Goal: Transaction & Acquisition: Purchase product/service

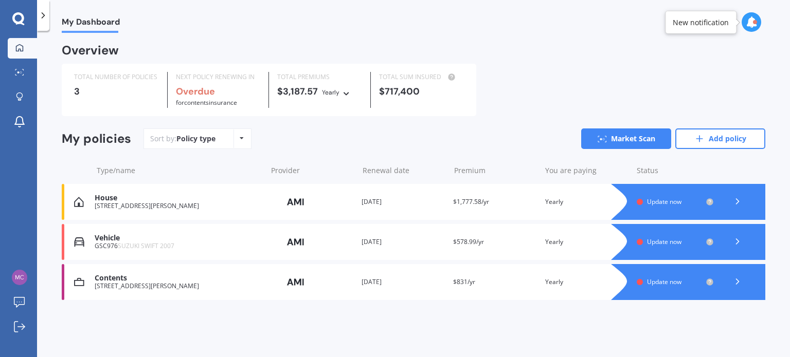
click at [716, 242] on div at bounding box center [699, 242] width 134 height 36
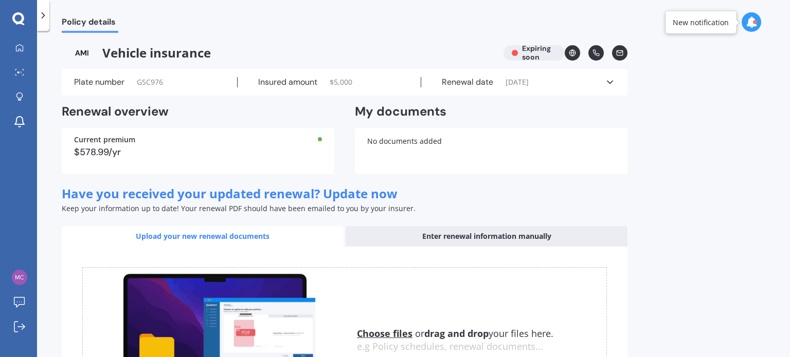
click at [771, 176] on div "Policy details Vehicle insurance Expiring soon Plate number GSC976 Insured amou…" at bounding box center [413, 196] width 753 height 327
click at [516, 236] on div "Enter renewal information manually" at bounding box center [487, 236] width 282 height 21
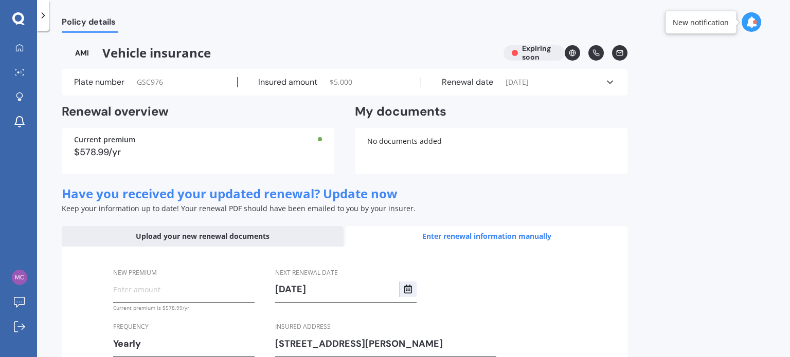
scroll to position [82, 0]
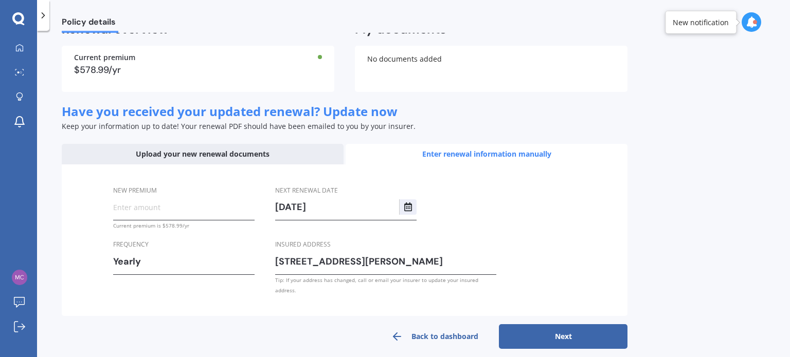
click at [121, 205] on input "New premium" at bounding box center [183, 207] width 141 height 15
type input "$578.99"
click at [601, 325] on button "Next" at bounding box center [563, 337] width 129 height 25
select select "17"
select select "09"
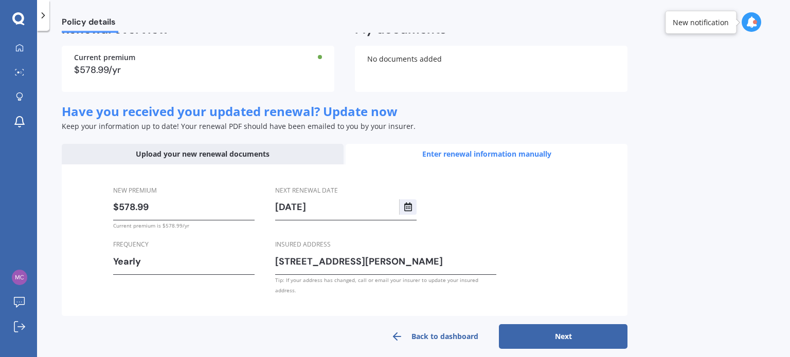
select select "2026"
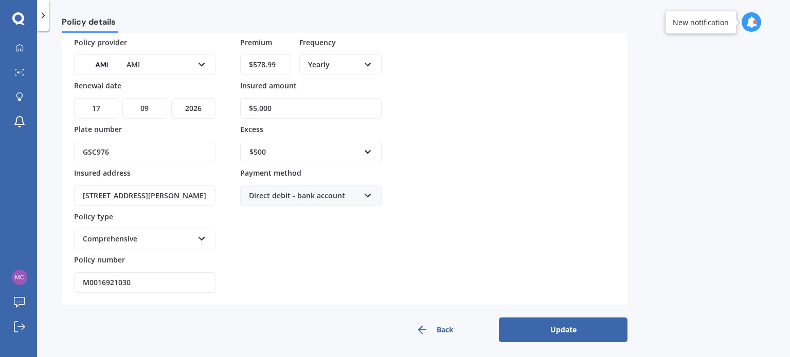
click at [571, 324] on button "Update" at bounding box center [563, 330] width 129 height 25
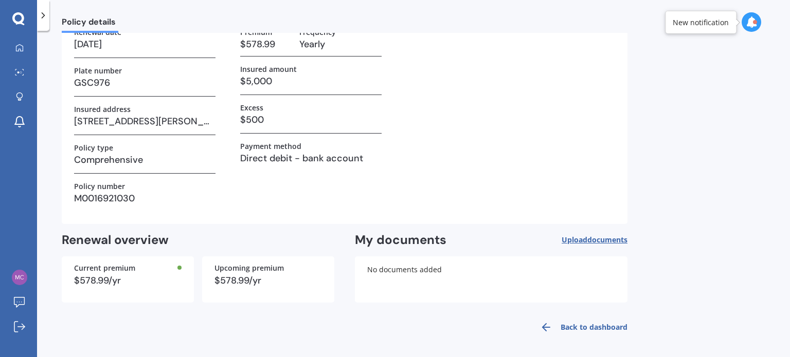
scroll to position [0, 0]
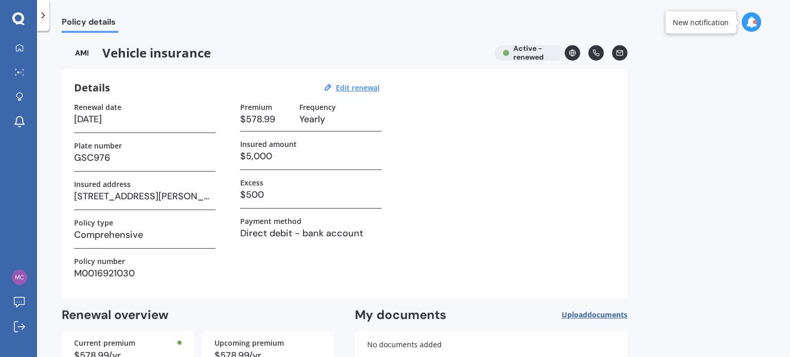
click at [789, 11] on div "Policy details" at bounding box center [413, 16] width 753 height 33
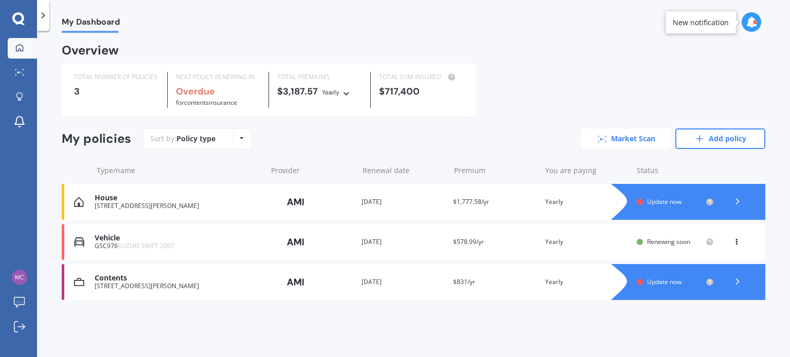
click at [638, 141] on link "Market Scan" at bounding box center [626, 139] width 90 height 21
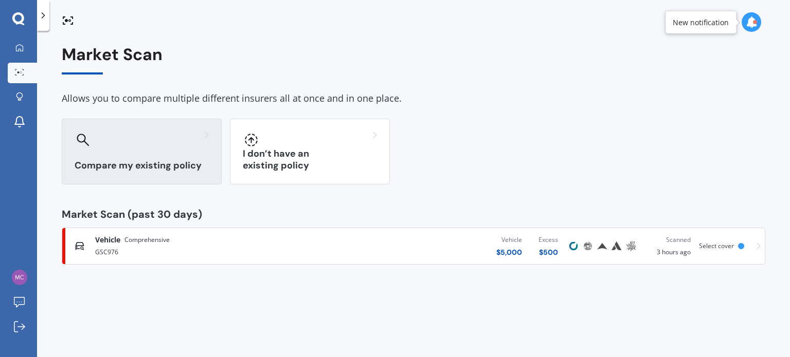
click at [114, 132] on div at bounding box center [142, 140] width 134 height 16
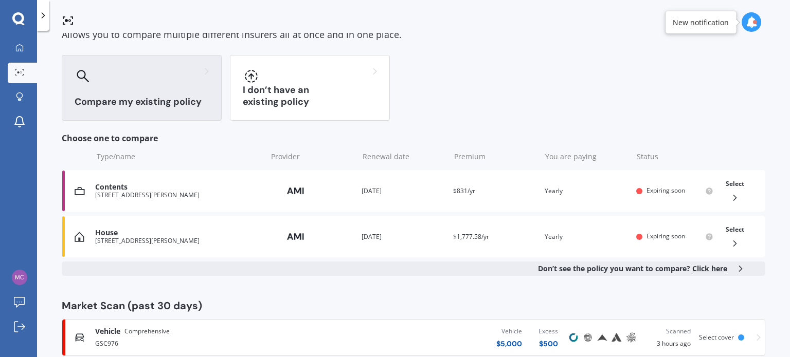
scroll to position [84, 0]
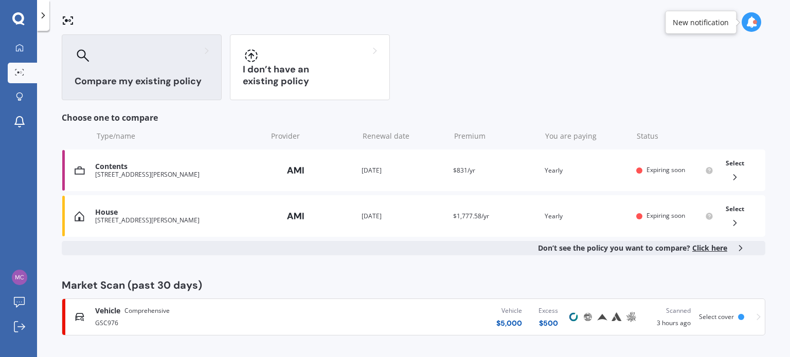
click at [169, 316] on div "GSC976" at bounding box center [207, 322] width 225 height 12
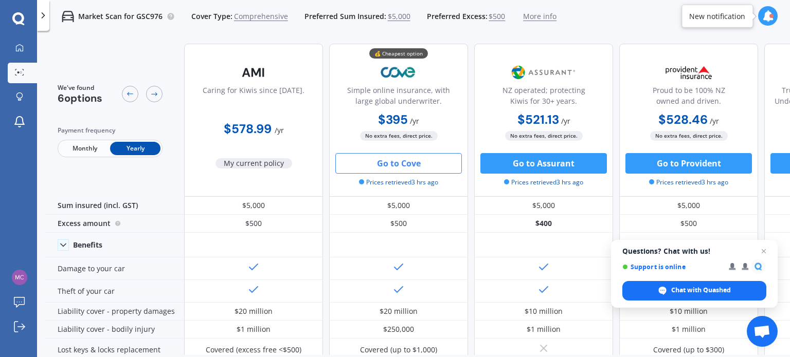
click at [388, 160] on button "Go to Cove" at bounding box center [398, 163] width 127 height 21
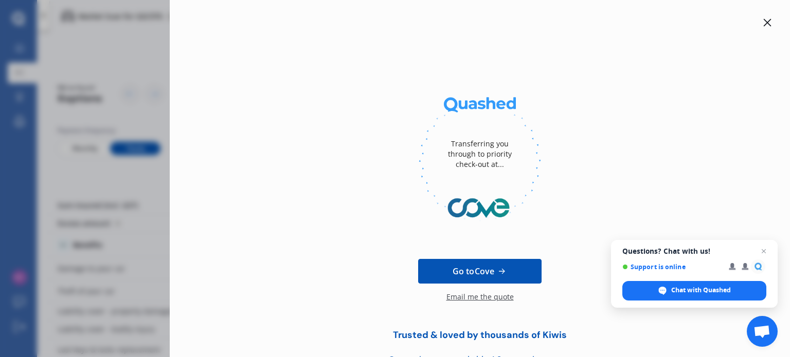
scroll to position [53, 0]
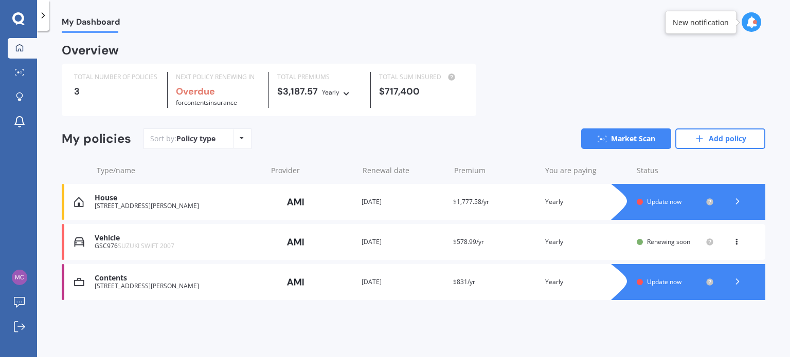
click at [696, 288] on div at bounding box center [699, 282] width 134 height 36
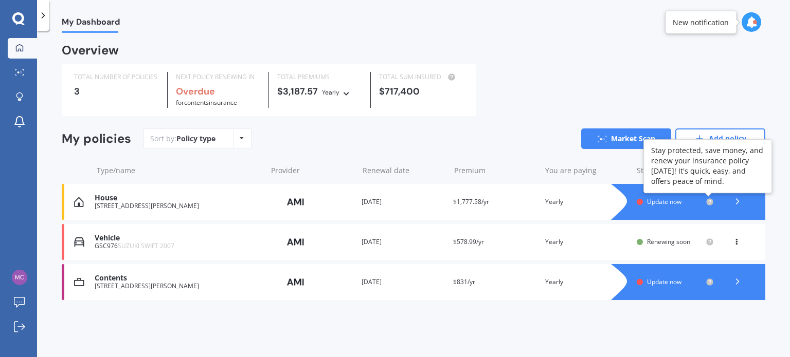
click at [707, 204] on circle at bounding box center [709, 202] width 7 height 7
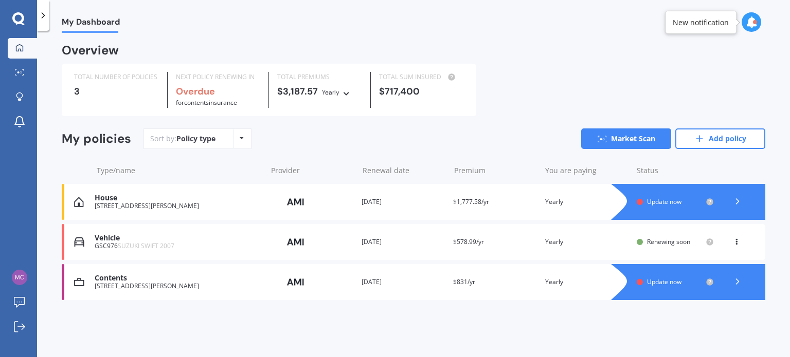
click at [741, 200] on icon at bounding box center [737, 201] width 10 height 10
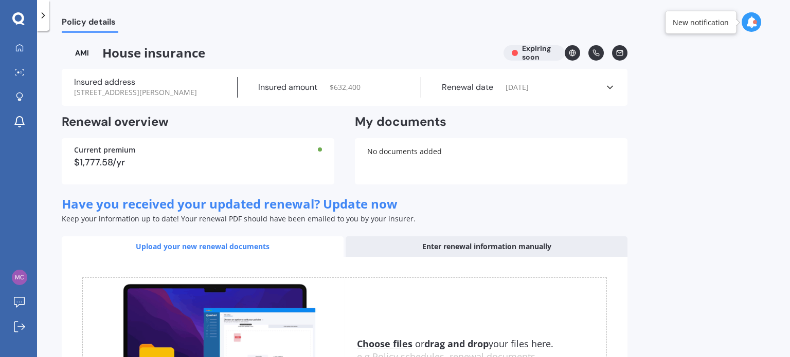
scroll to position [137, 0]
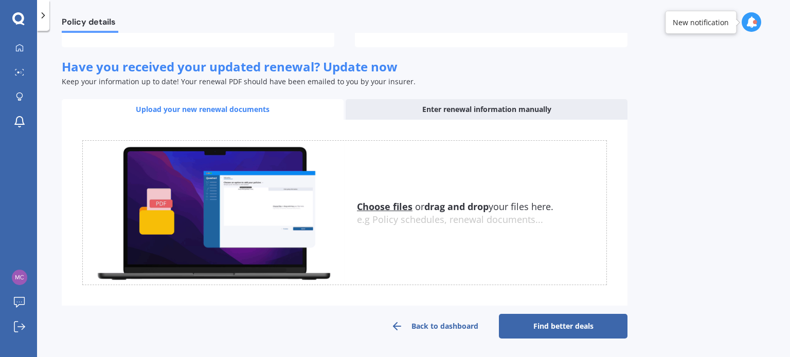
click at [545, 326] on link "Find better deals" at bounding box center [563, 326] width 129 height 25
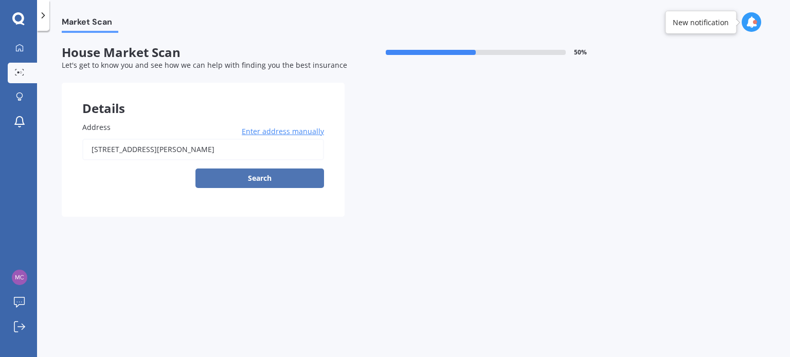
click at [275, 176] on button "Search" at bounding box center [259, 179] width 129 height 20
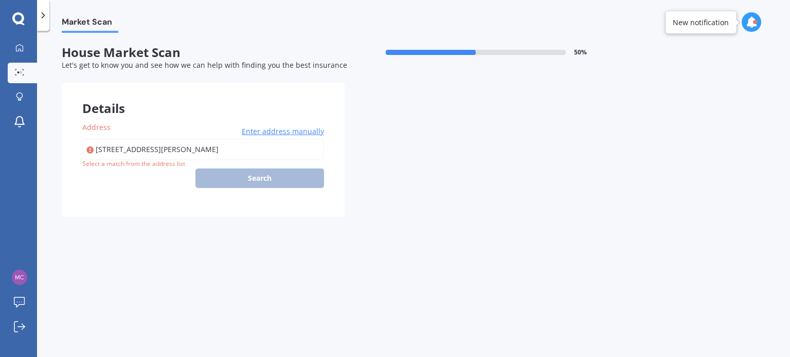
type input "[STREET_ADDRESS][PERSON_NAME]"
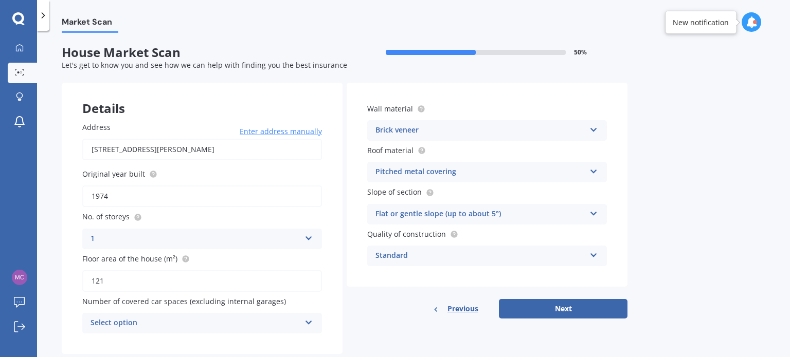
click at [311, 318] on icon at bounding box center [308, 320] width 9 height 7
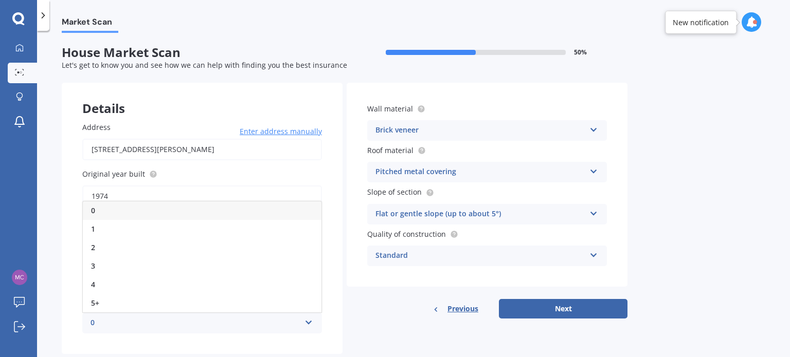
click at [116, 208] on div "0" at bounding box center [202, 211] width 239 height 19
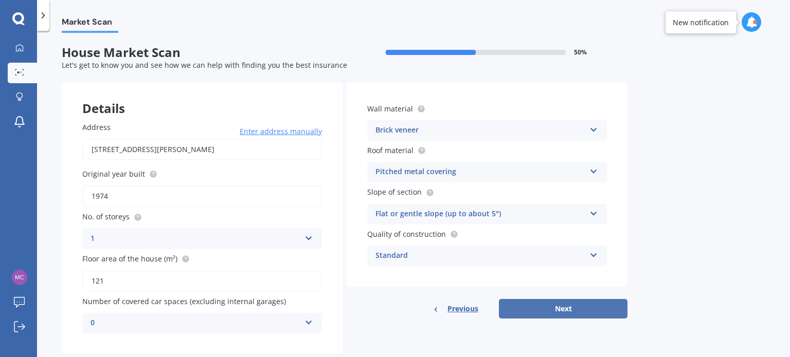
click at [579, 312] on button "Next" at bounding box center [563, 309] width 129 height 20
select select "15"
select select "10"
select select "1961"
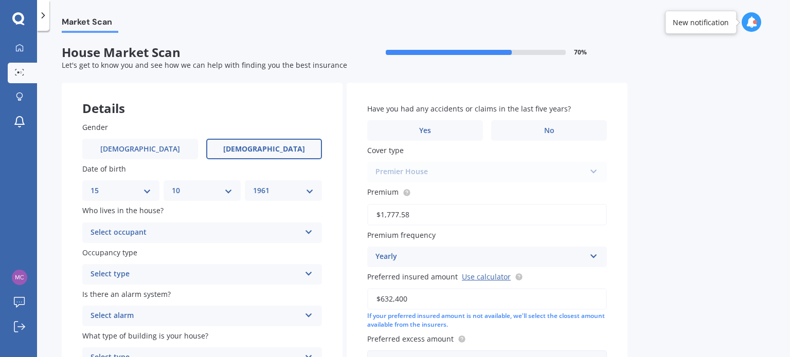
click at [305, 228] on icon at bounding box center [308, 230] width 9 height 7
click at [173, 258] on div "Owner" at bounding box center [202, 253] width 239 height 19
click at [306, 269] on icon at bounding box center [308, 271] width 9 height 7
click at [118, 296] on span "Permanent" at bounding box center [110, 295] width 39 height 10
click at [310, 317] on icon at bounding box center [308, 313] width 9 height 7
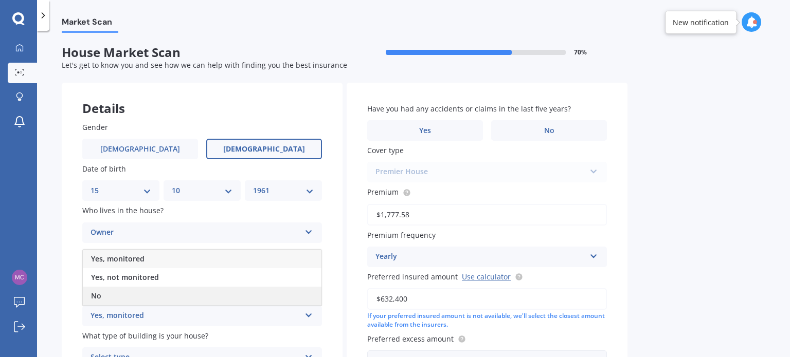
click at [97, 300] on span "No" at bounding box center [96, 296] width 10 height 10
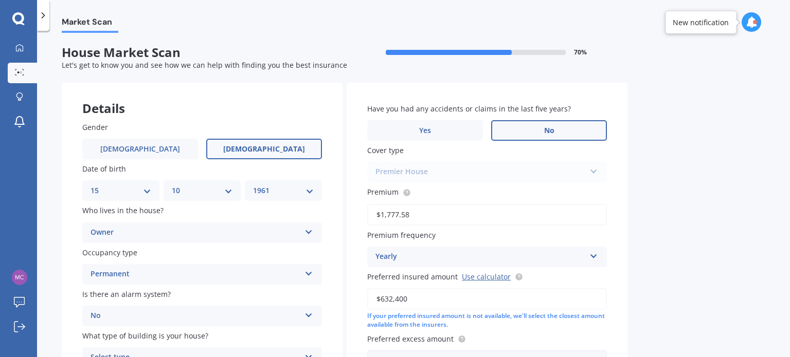
click at [558, 137] on label "No" at bounding box center [549, 130] width 116 height 21
click at [0, 0] on input "No" at bounding box center [0, 0] width 0 height 0
click at [555, 131] on label "No" at bounding box center [549, 130] width 116 height 21
click at [0, 0] on input "No" at bounding box center [0, 0] width 0 height 0
click at [575, 169] on div "Premier House Premier House Market Value House Home Plus" at bounding box center [487, 172] width 240 height 21
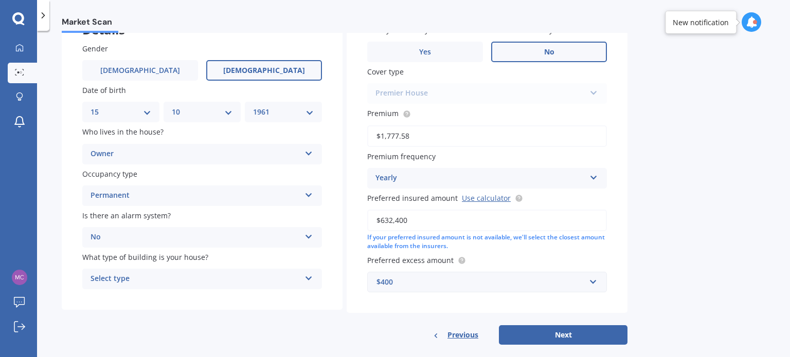
scroll to position [93, 0]
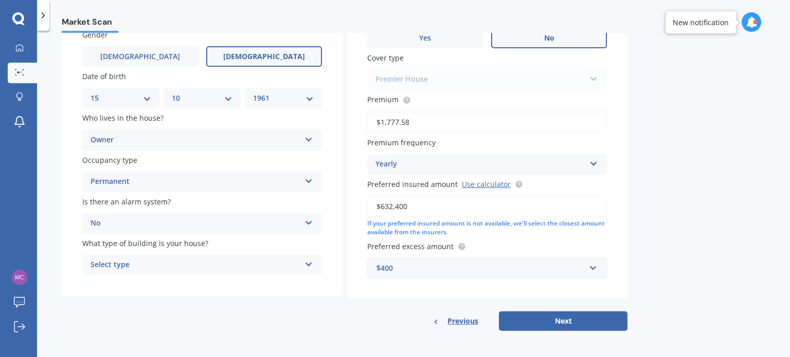
click at [308, 264] on icon at bounding box center [308, 262] width 9 height 7
click at [242, 285] on div "Freestanding" at bounding box center [202, 285] width 239 height 19
click at [595, 80] on div "Premier House Premier House Market Value House Home Plus" at bounding box center [487, 79] width 240 height 21
click at [594, 76] on div "Premier House Premier House Market Value House Home Plus" at bounding box center [487, 79] width 240 height 21
click at [592, 76] on div "Premier House Premier House Market Value House Home Plus" at bounding box center [487, 79] width 240 height 21
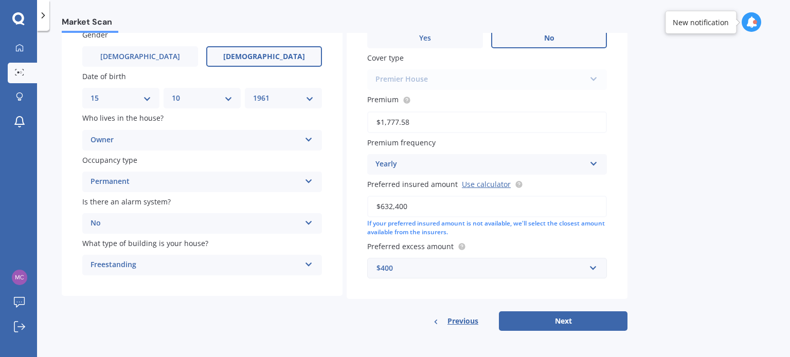
click at [592, 76] on div "Premier House Premier House Market Value House Home Plus" at bounding box center [487, 79] width 240 height 21
click at [395, 99] on span "Premium" at bounding box center [382, 100] width 31 height 10
click at [395, 112] on input "$1,777.58" at bounding box center [487, 123] width 240 height 22
click at [396, 77] on div "Premier House Premier House Market Value House Home Plus" at bounding box center [487, 79] width 240 height 21
click at [398, 63] on span "Cover type" at bounding box center [385, 58] width 37 height 10
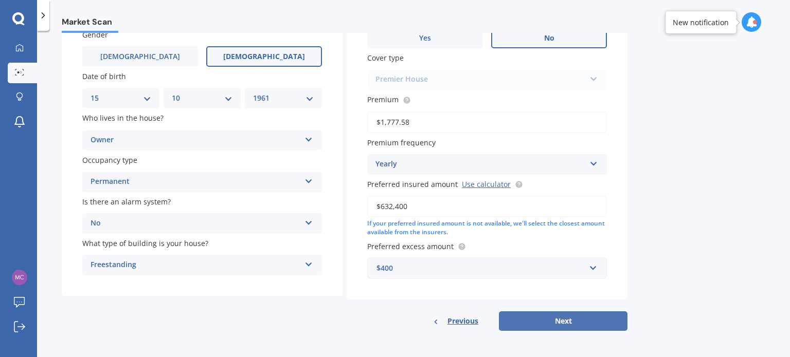
click at [576, 316] on button "Next" at bounding box center [563, 322] width 129 height 20
select select "15"
select select "10"
select select "1961"
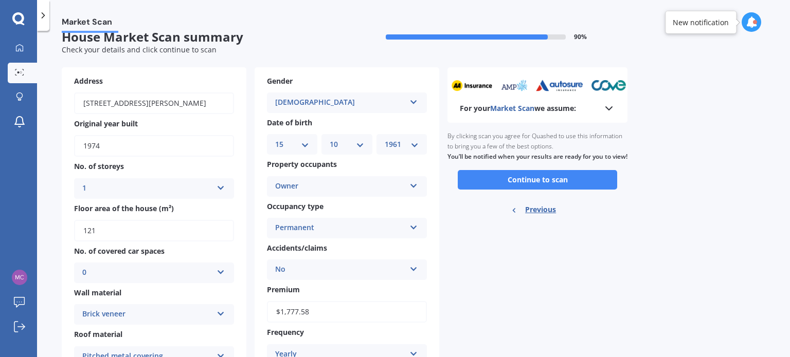
scroll to position [0, 0]
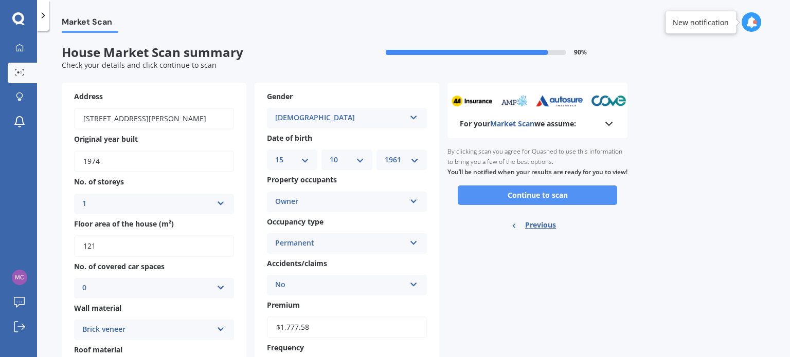
click at [542, 205] on button "Continue to scan" at bounding box center [537, 196] width 159 height 20
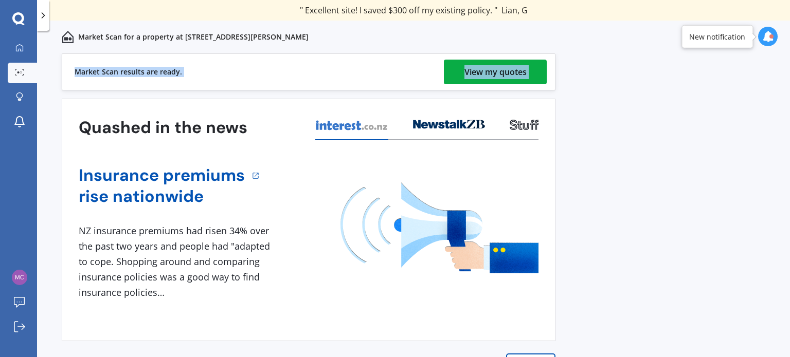
click at [514, 72] on div "View my quotes" at bounding box center [495, 72] width 62 height 25
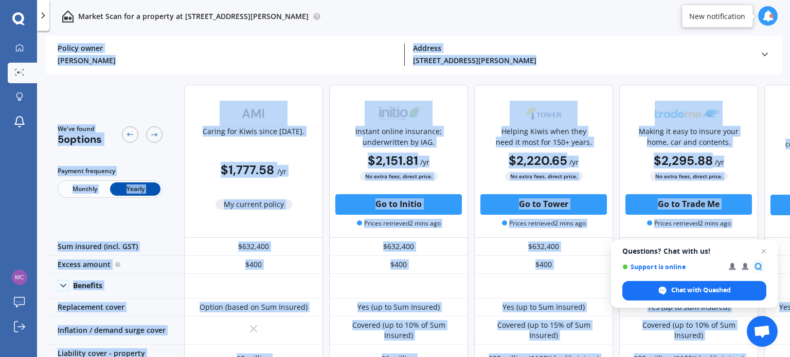
scroll to position [242, 0]
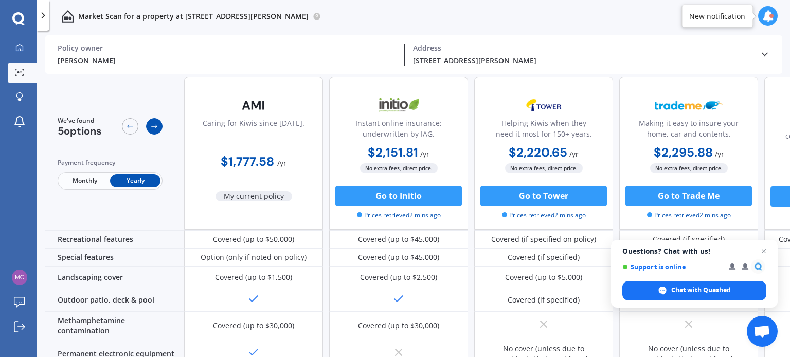
click at [156, 127] on icon at bounding box center [154, 127] width 6 height 4
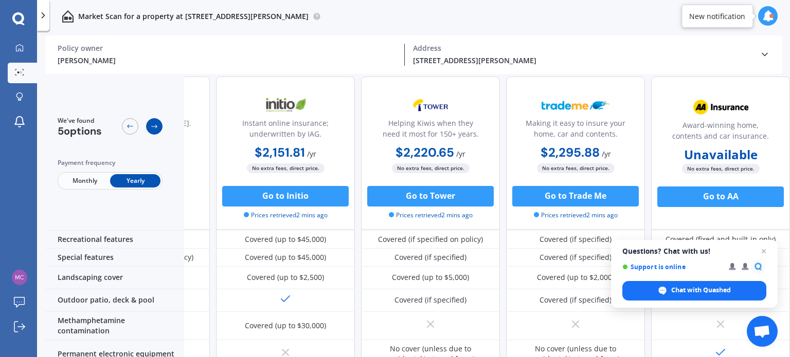
scroll to position [242, 118]
click at [131, 127] on icon at bounding box center [130, 127] width 6 height 4
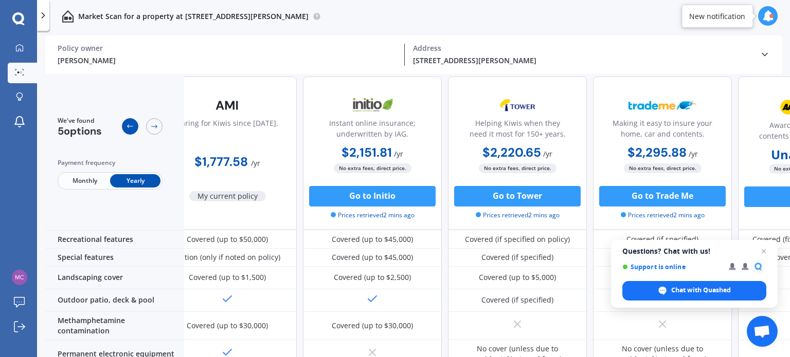
scroll to position [242, 0]
